Goal: Answer question/provide support: Answer question/provide support

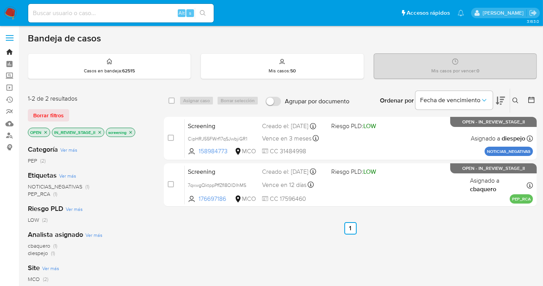
click at [9, 51] on link "Bandeja" at bounding box center [46, 52] width 92 height 12
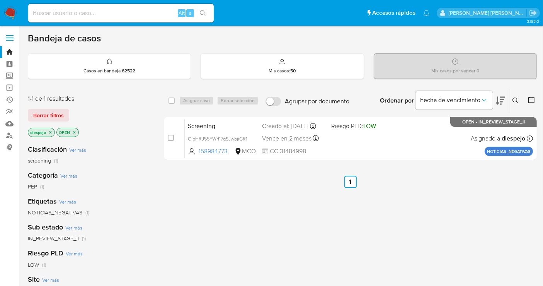
click at [51, 131] on icon "close-filter" at bounding box center [50, 132] width 5 height 5
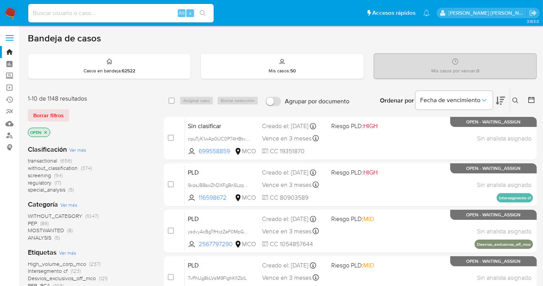
click at [45, 130] on icon "close-filter" at bounding box center [45, 132] width 5 height 5
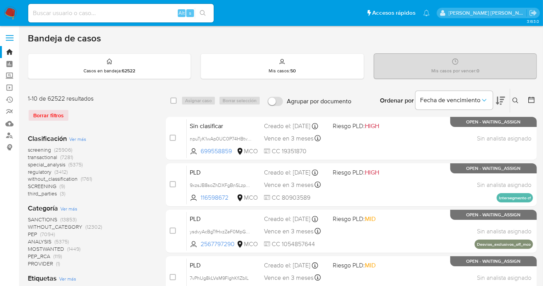
click at [53, 154] on span "transactional" at bounding box center [42, 157] width 29 height 8
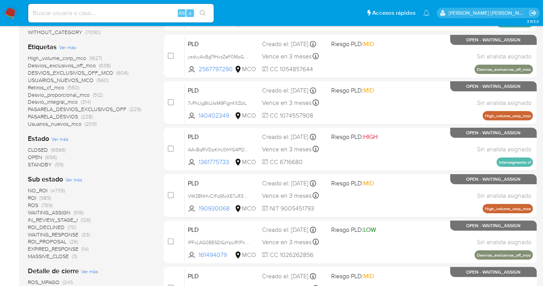
scroll to position [129, 0]
click at [43, 150] on span "CLOSED" at bounding box center [38, 149] width 20 height 8
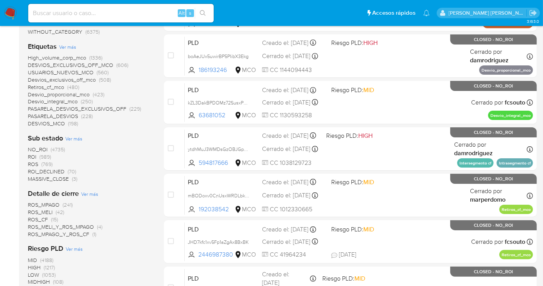
click at [35, 162] on span "ROS" at bounding box center [33, 164] width 10 height 8
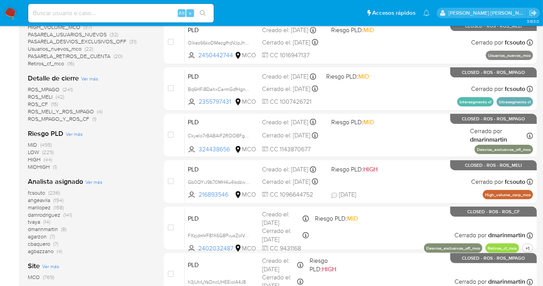
scroll to position [215, 0]
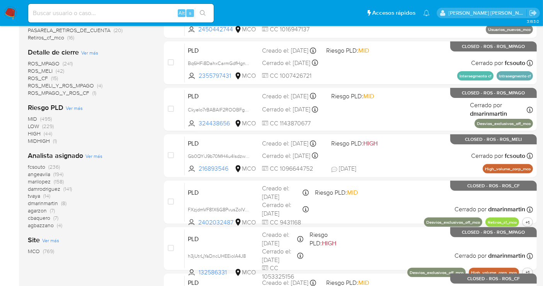
click at [46, 187] on span "damrodriguez" at bounding box center [44, 189] width 32 height 8
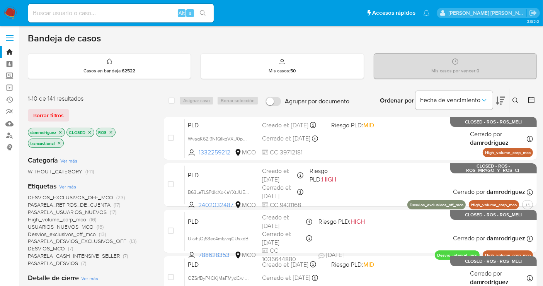
click at [499, 98] on icon at bounding box center [500, 100] width 9 height 9
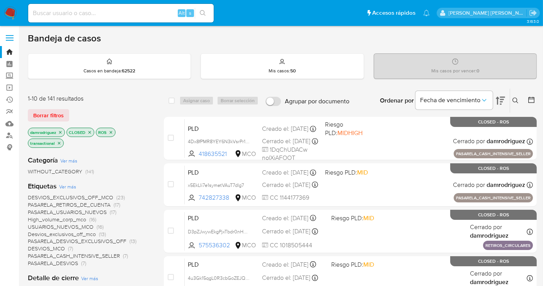
click at [503, 97] on icon at bounding box center [500, 100] width 9 height 9
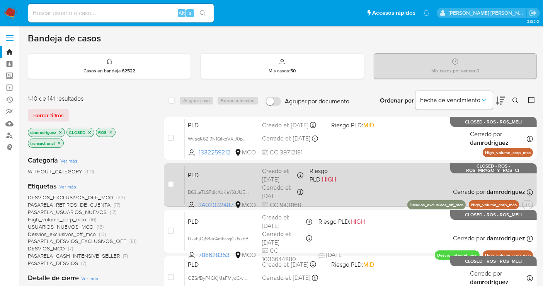
click at [379, 183] on div "PLD B63LeTLSPdIcXoKaYXtJUEuO 2402032487 MCO Riesgo PLD: HIGH Creado el: 12/08/2…" at bounding box center [359, 184] width 348 height 39
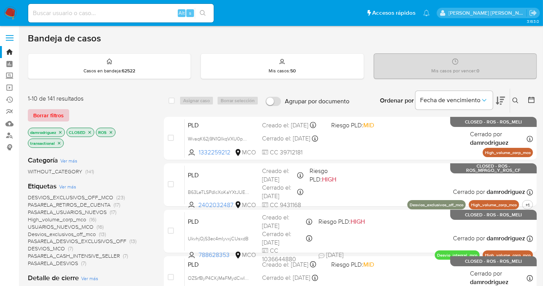
click at [49, 110] on span "Borrar filtros" at bounding box center [48, 115] width 31 height 11
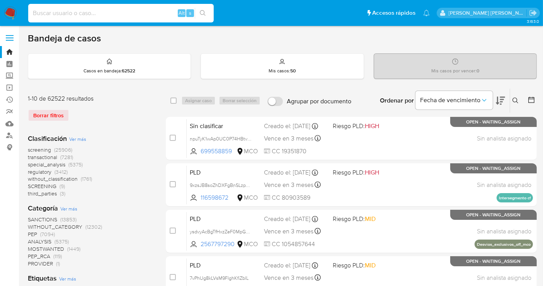
click at [95, 13] on input at bounding box center [121, 13] width 186 height 10
paste input "kW6ohAn2jHXG5cjzoaht5jsp"
type input "kW6ohAn2jHXG5cjzoaht5jsp"
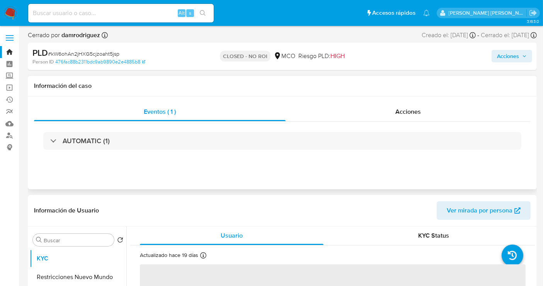
select select "10"
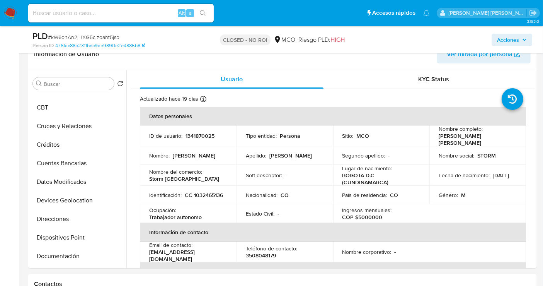
click at [256, 39] on p "CLOSED - NO ROI" at bounding box center [245, 39] width 51 height 11
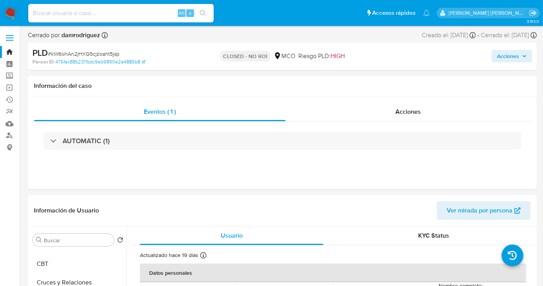
click at [8, 12] on img at bounding box center [10, 13] width 13 height 13
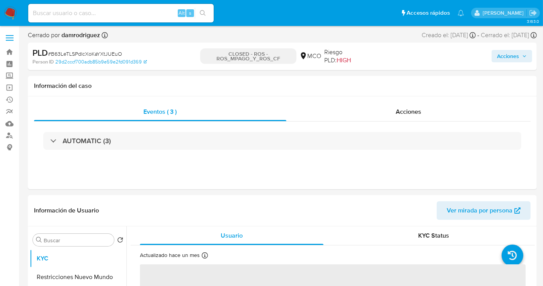
select select "10"
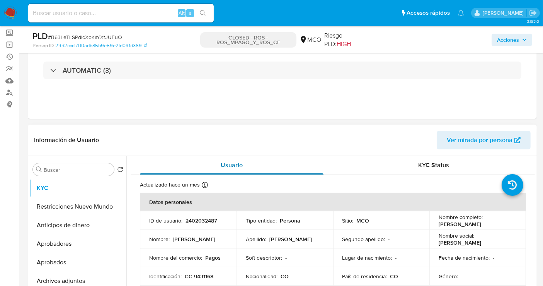
scroll to position [86, 0]
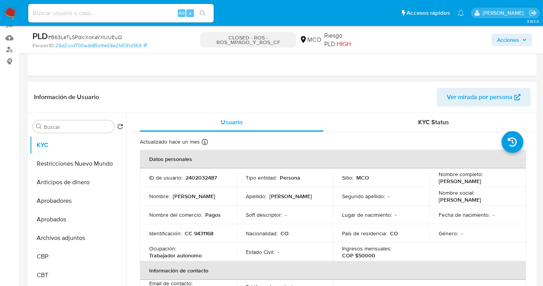
click at [203, 177] on p "2402032487" at bounding box center [201, 177] width 31 height 7
copy p "2402032487"
click at [271, 97] on header "Información de Usuario Ver mirada por persona" at bounding box center [282, 97] width 497 height 19
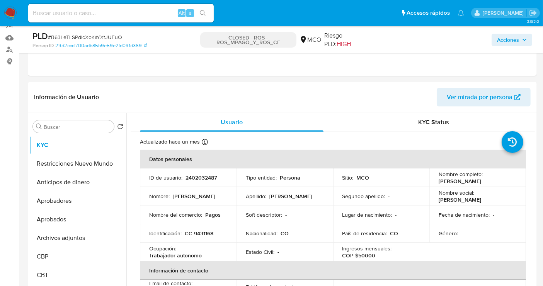
drag, startPoint x: 159, startPoint y: 46, endPoint x: 56, endPoint y: 55, distance: 103.3
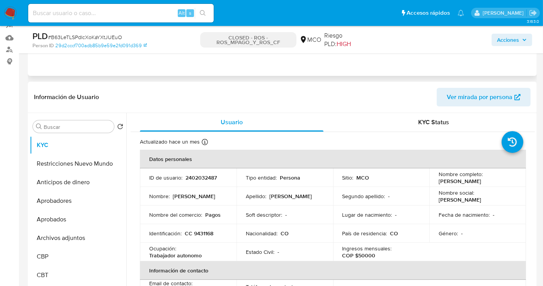
click at [68, 52] on div "PLD # B63LeTLSPdIcXoKaYXtJUEuO Person ID 29d2cccf700adb85b9e59e2fd091d369 CLOSE…" at bounding box center [282, 39] width 509 height 27
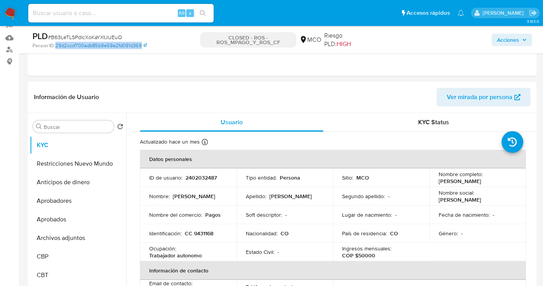
drag, startPoint x: 54, startPoint y: 46, endPoint x: 142, endPoint y: 46, distance: 88.2
click at [142, 46] on div "Person ID 29d2cccf700adb85b9e59e2fd091d369" at bounding box center [114, 45] width 165 height 7
copy div "29d2cccf700adb85b9e59e2fd091d369"
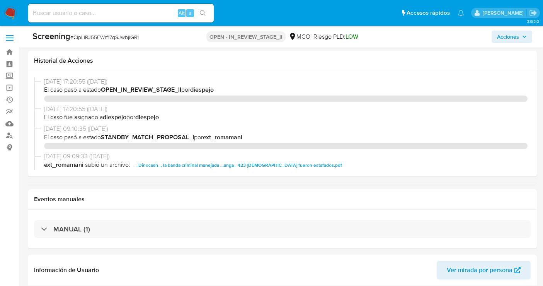
select select "10"
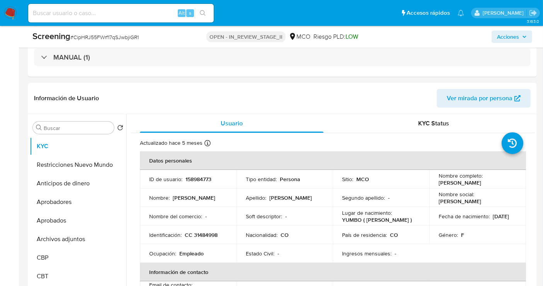
scroll to position [129, 0]
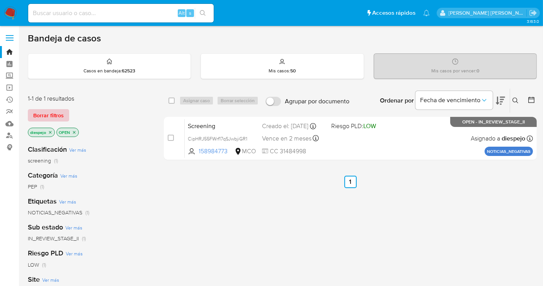
click at [55, 113] on span "Borrar filtros" at bounding box center [48, 115] width 31 height 11
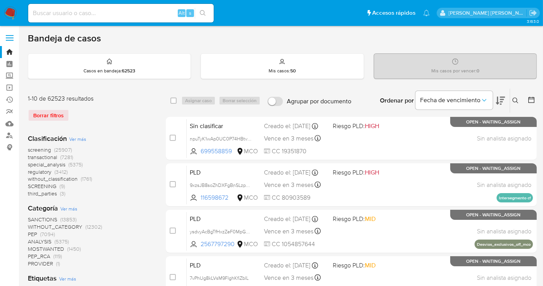
click at [75, 12] on input at bounding box center [121, 13] width 186 height 10
paste input "xjjlj5GyiUT3Y8GiXnMwcpGN"
type input "xjjlj5GyiUT3Y8GiXnMwcpGN"
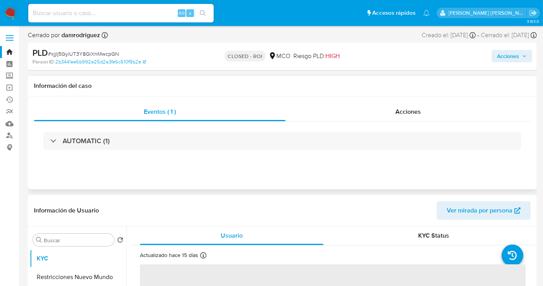
select select "10"
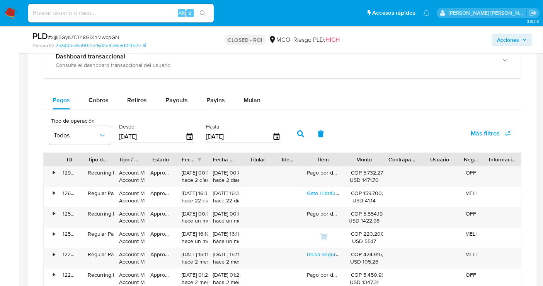
scroll to position [601, 0]
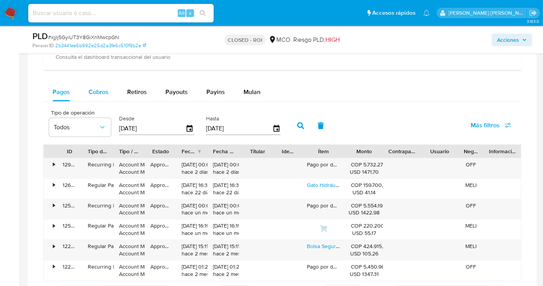
click at [103, 89] on span "Cobros" at bounding box center [99, 91] width 20 height 9
select select "10"
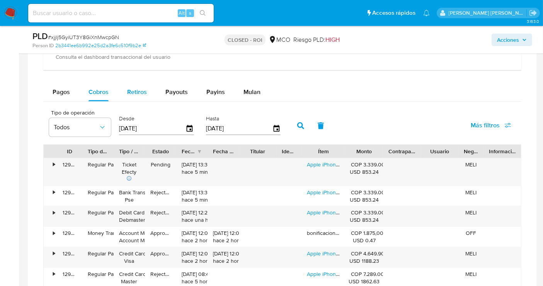
click at [129, 93] on span "Retiros" at bounding box center [137, 91] width 20 height 9
select select "10"
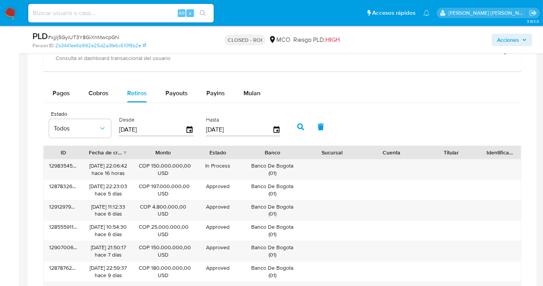
scroll to position [563, 0]
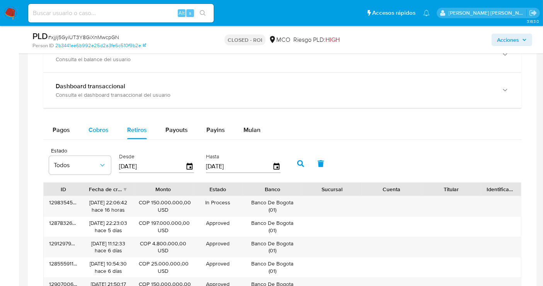
click at [87, 128] on button "Cobros" at bounding box center [98, 130] width 39 height 19
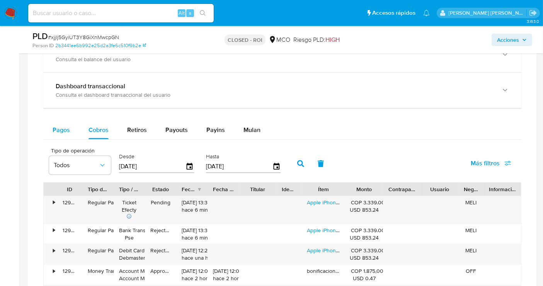
click at [67, 128] on span "Pagos" at bounding box center [61, 129] width 17 height 9
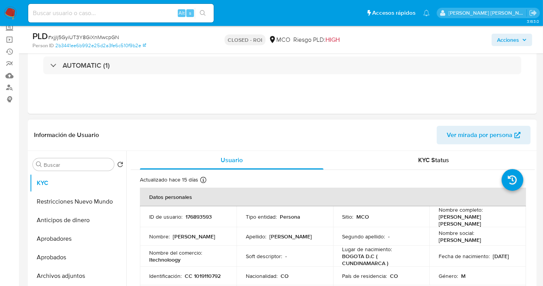
scroll to position [48, 0]
click at [413, 159] on div "KYC Status" at bounding box center [434, 160] width 184 height 19
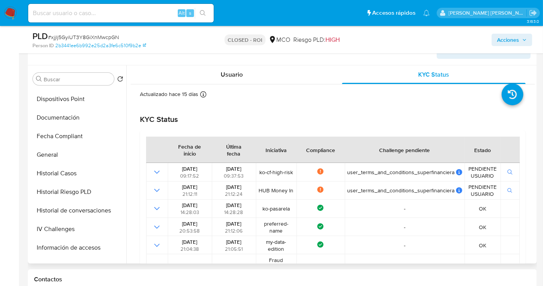
scroll to position [300, 0]
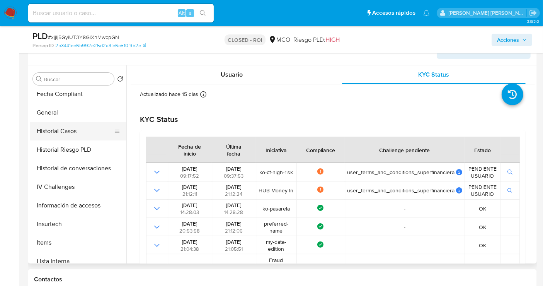
click at [81, 128] on button "Historial Casos" at bounding box center [75, 131] width 90 height 19
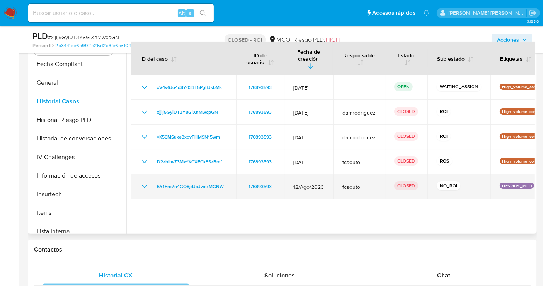
scroll to position [177, 0]
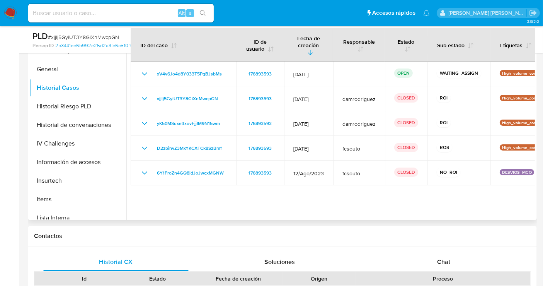
drag, startPoint x: 488, startPoint y: 208, endPoint x: 457, endPoint y: 210, distance: 30.6
click at [457, 210] on div at bounding box center [330, 121] width 409 height 198
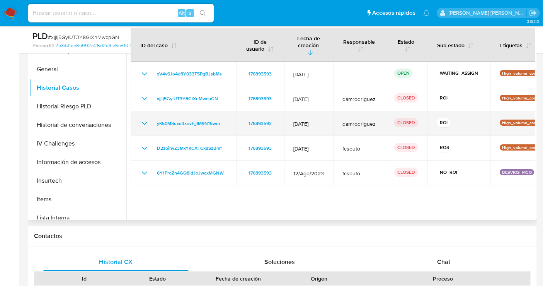
drag, startPoint x: 516, startPoint y: 106, endPoint x: 475, endPoint y: 115, distance: 42.0
click at [489, 112] on tbody "xV4v6Jo4d8Y033T5PgBJsbMs 176893593 [DATE] OPEN WAITING_ASSIGN High_volume_corp_…" at bounding box center [345, 123] width 429 height 124
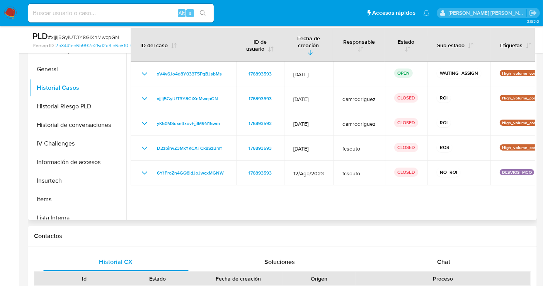
click at [378, 203] on div at bounding box center [330, 121] width 409 height 198
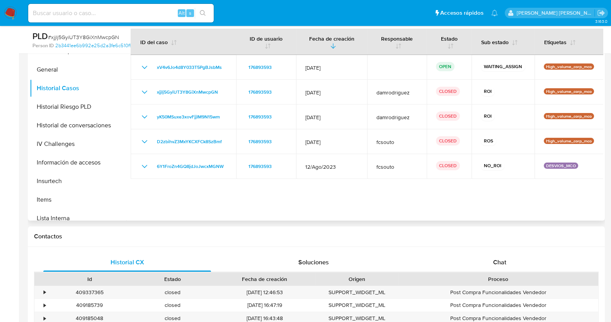
scroll to position [300, 0]
